Goal: Register for event/course

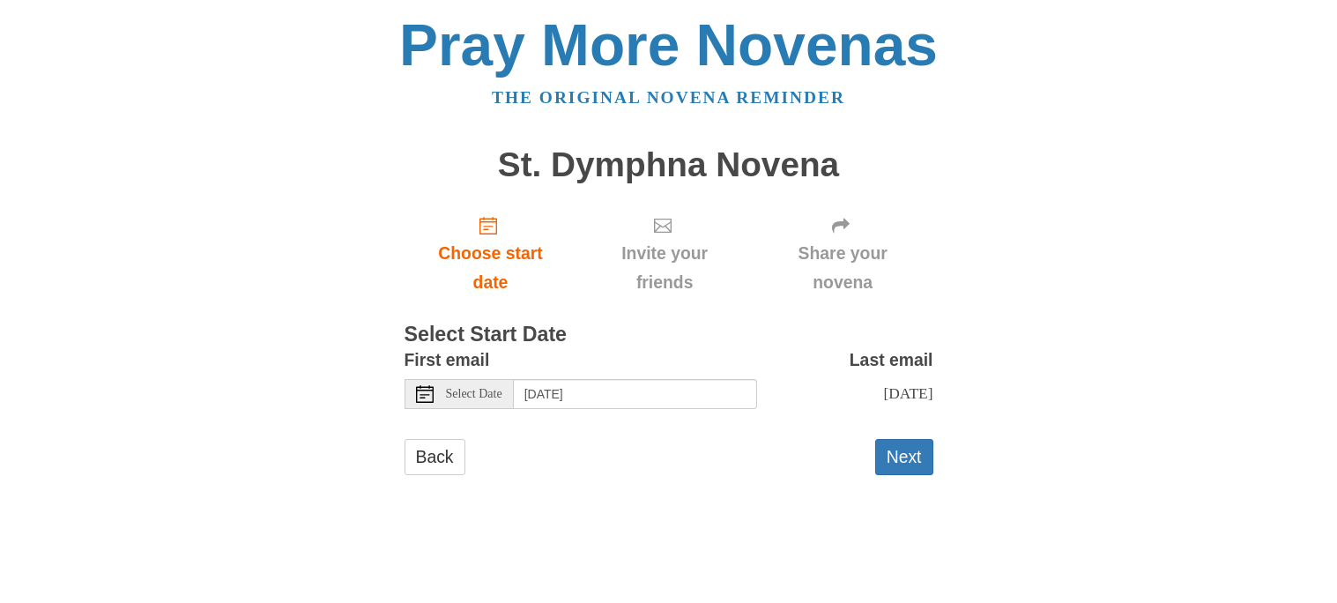
click at [423, 399] on icon at bounding box center [425, 394] width 18 height 18
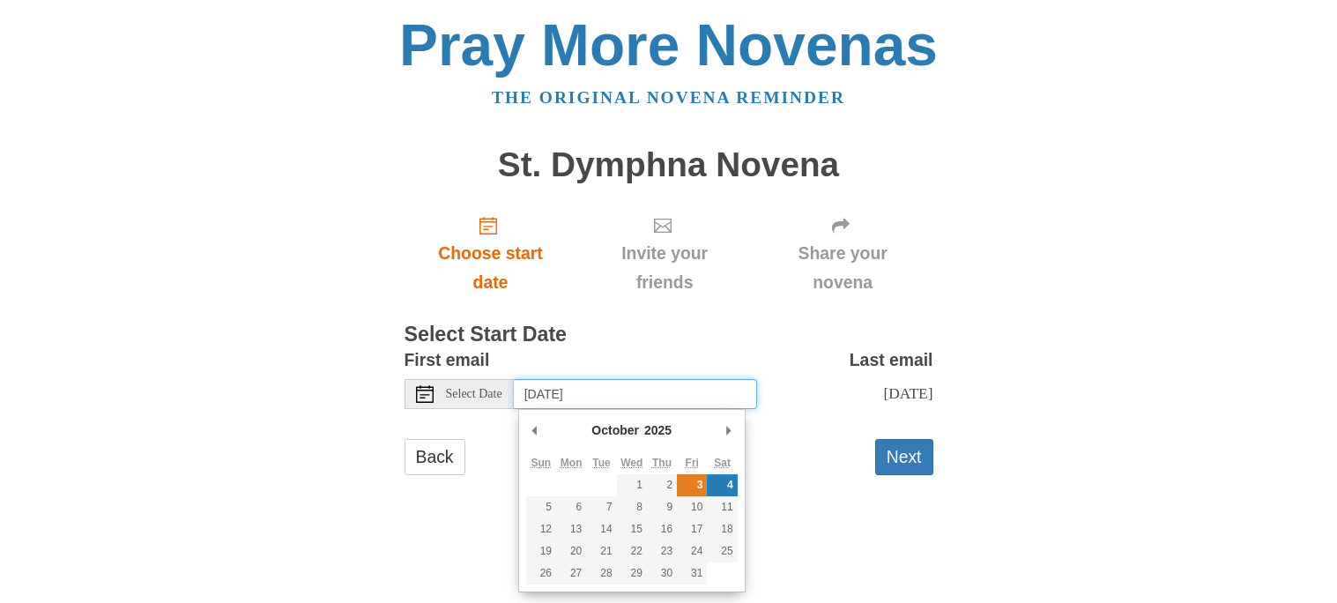
type input "Friday, October 3rd"
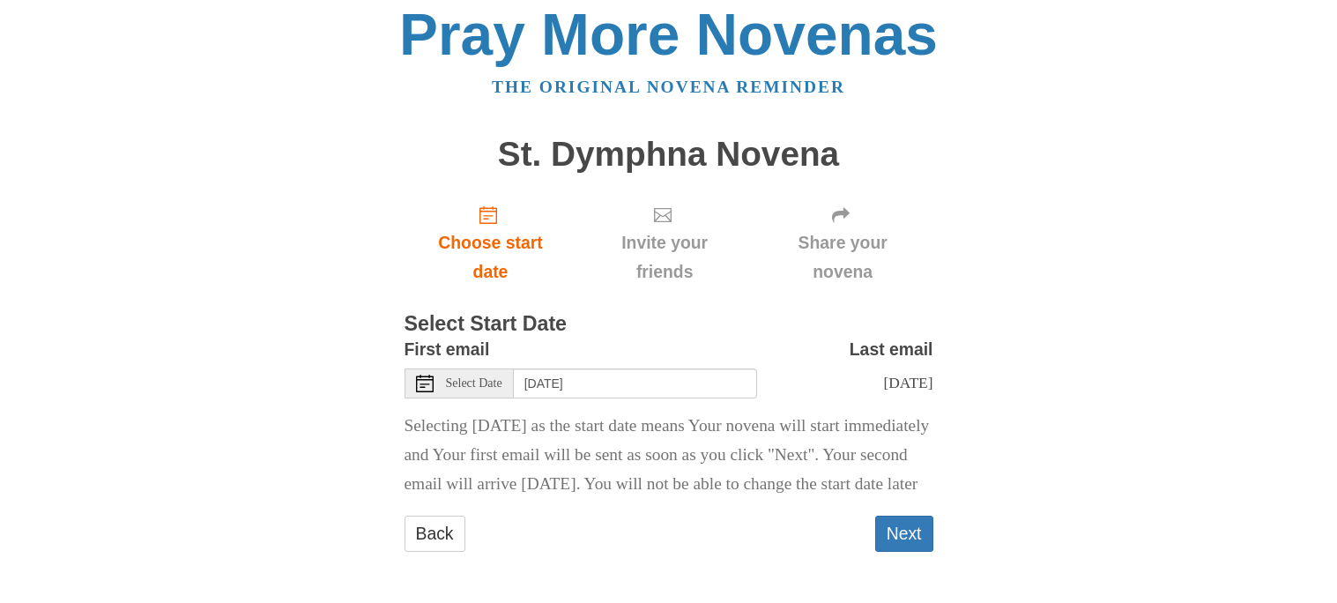
scroll to position [40, 0]
click at [909, 537] on button "Next" at bounding box center [904, 533] width 58 height 36
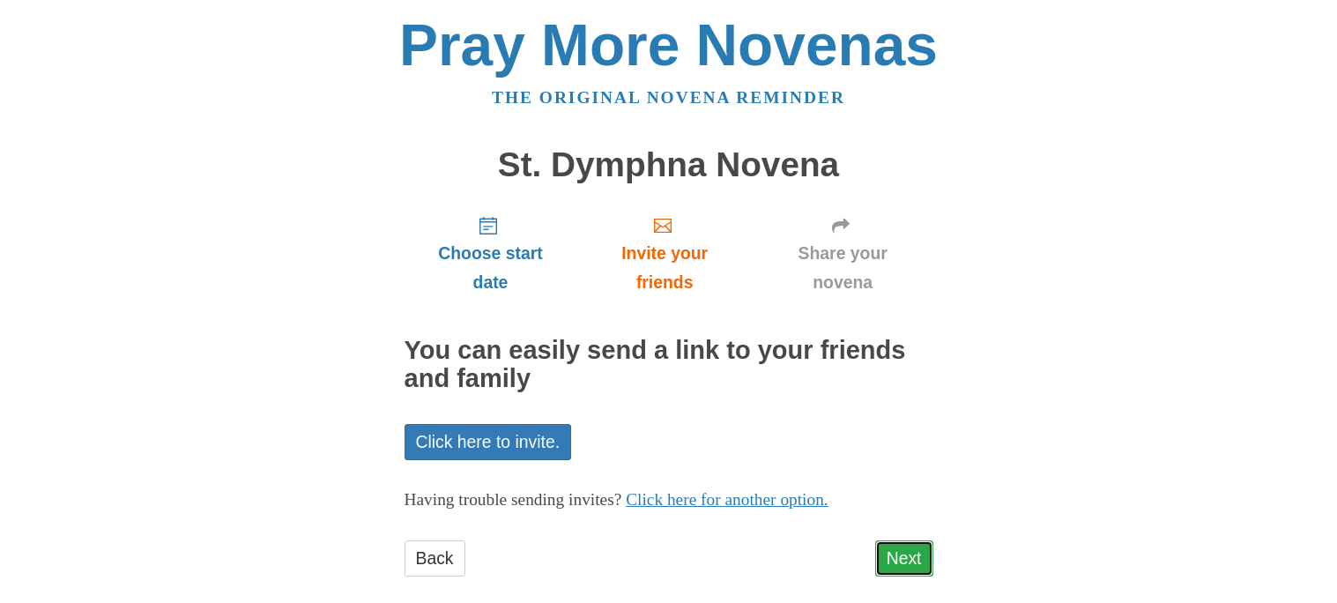
click at [910, 552] on link "Next" at bounding box center [904, 558] width 58 height 36
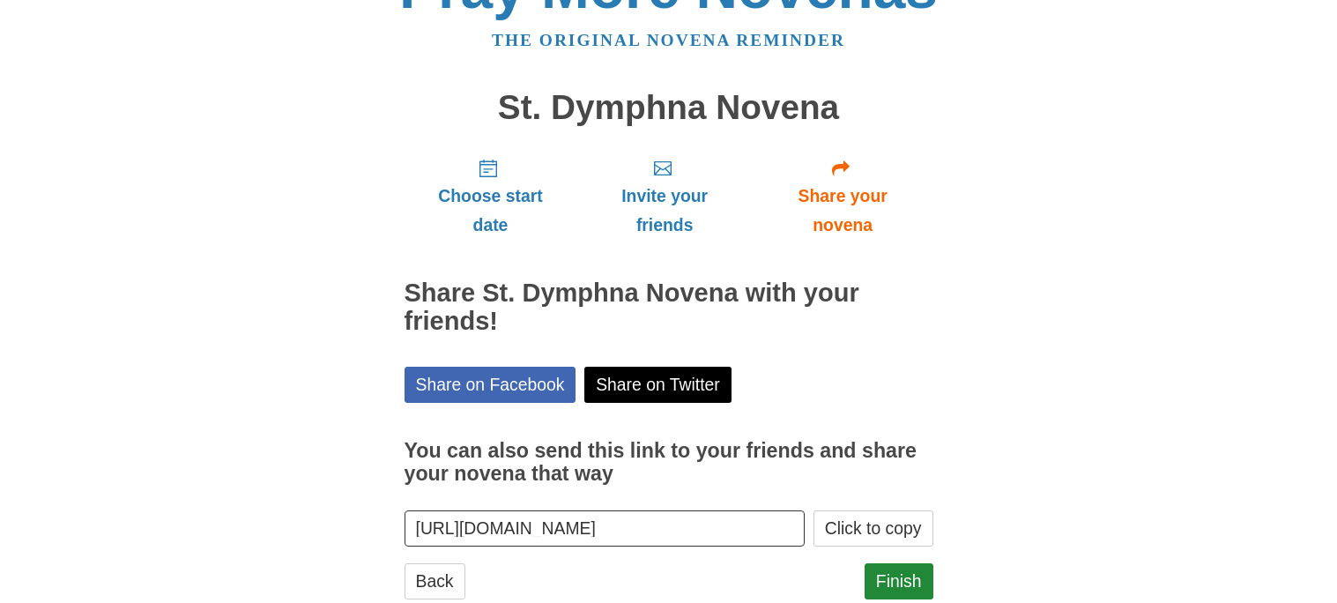
scroll to position [105, 0]
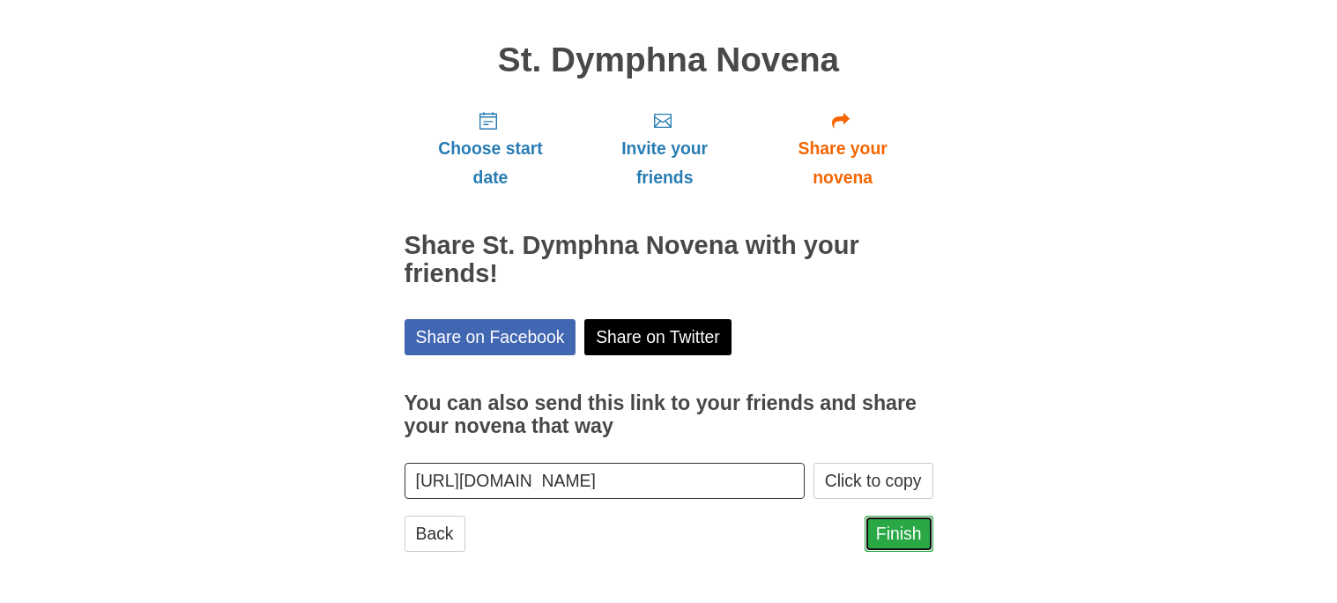
click at [888, 540] on link "Finish" at bounding box center [898, 533] width 69 height 36
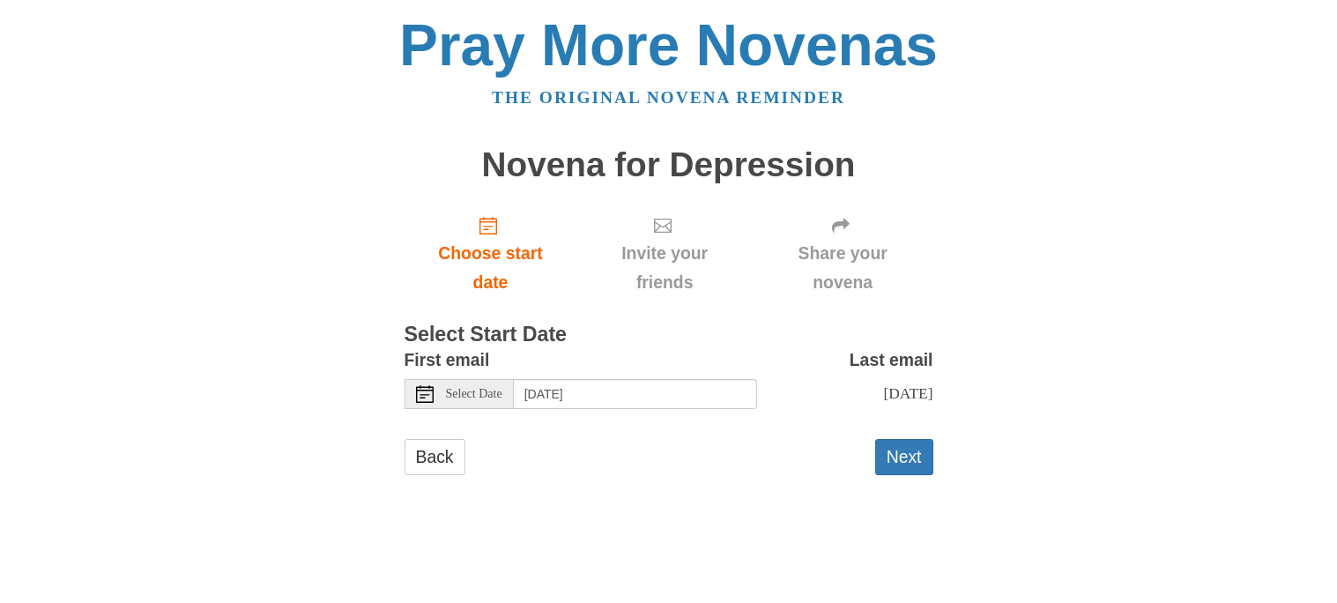
click at [426, 396] on icon at bounding box center [425, 394] width 18 height 18
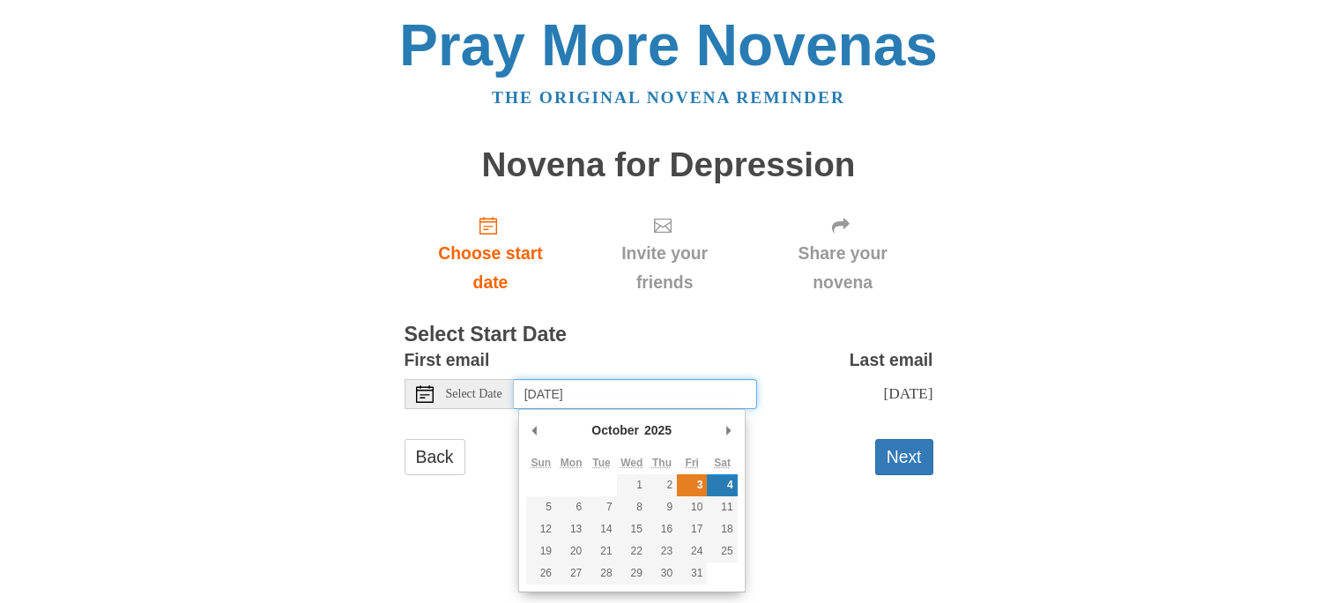
type input "Friday, October 3rd"
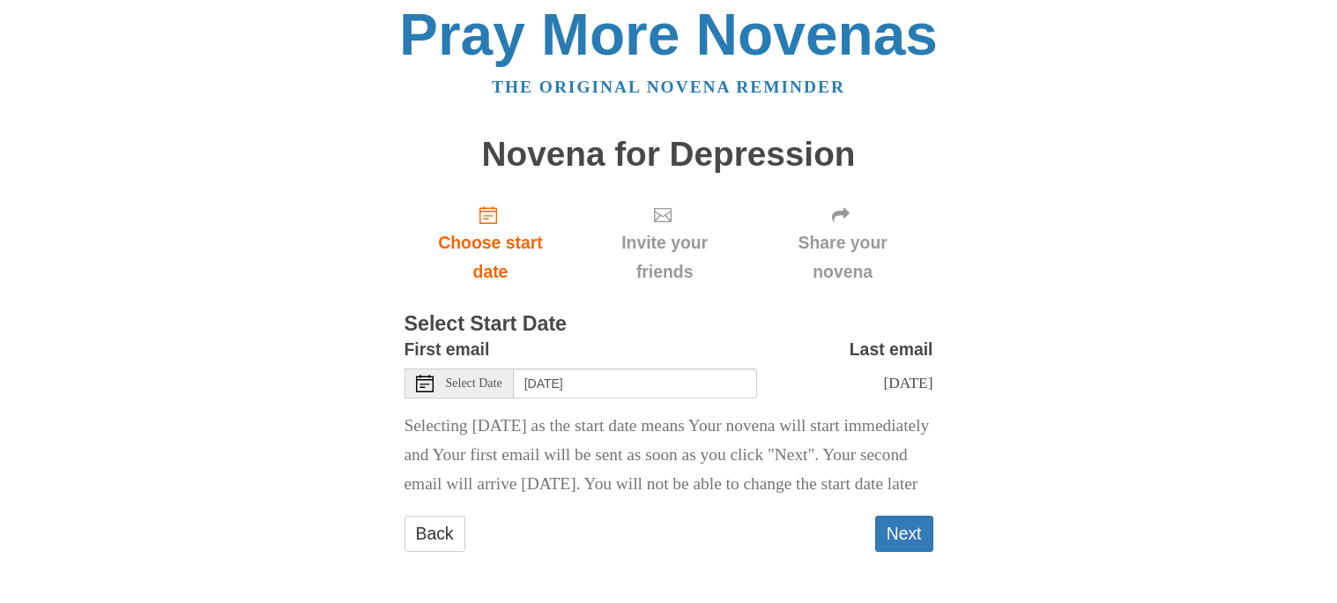
scroll to position [40, 0]
click at [900, 529] on button "Next" at bounding box center [904, 533] width 58 height 36
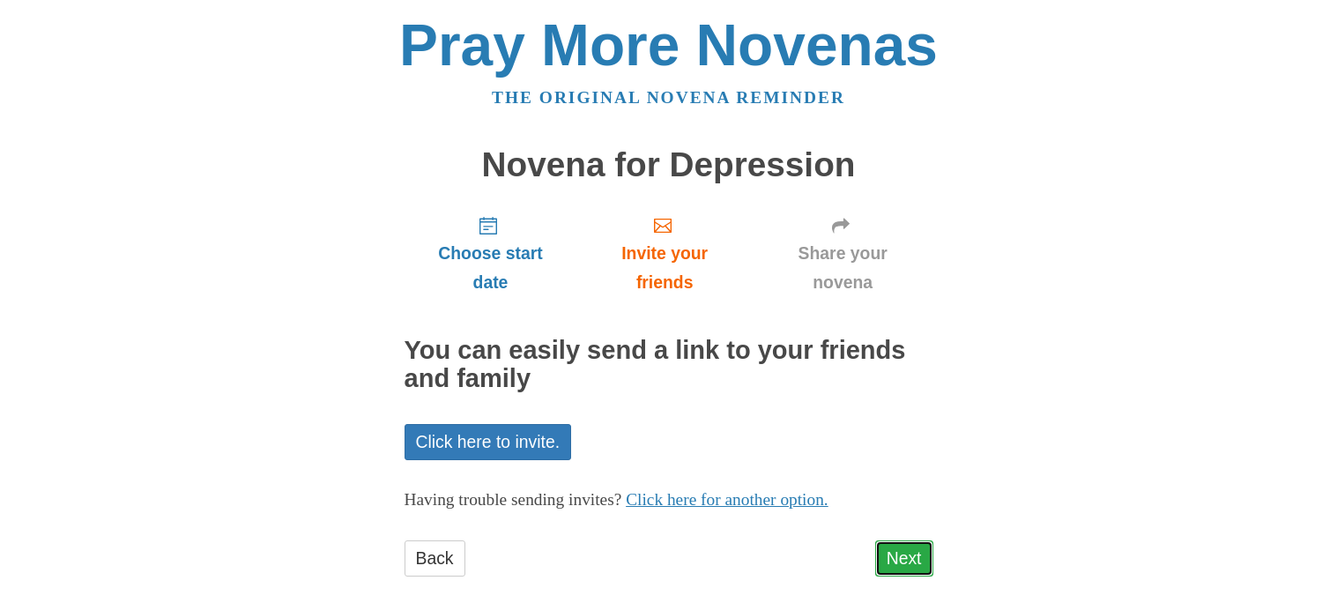
click at [903, 560] on link "Next" at bounding box center [904, 558] width 58 height 36
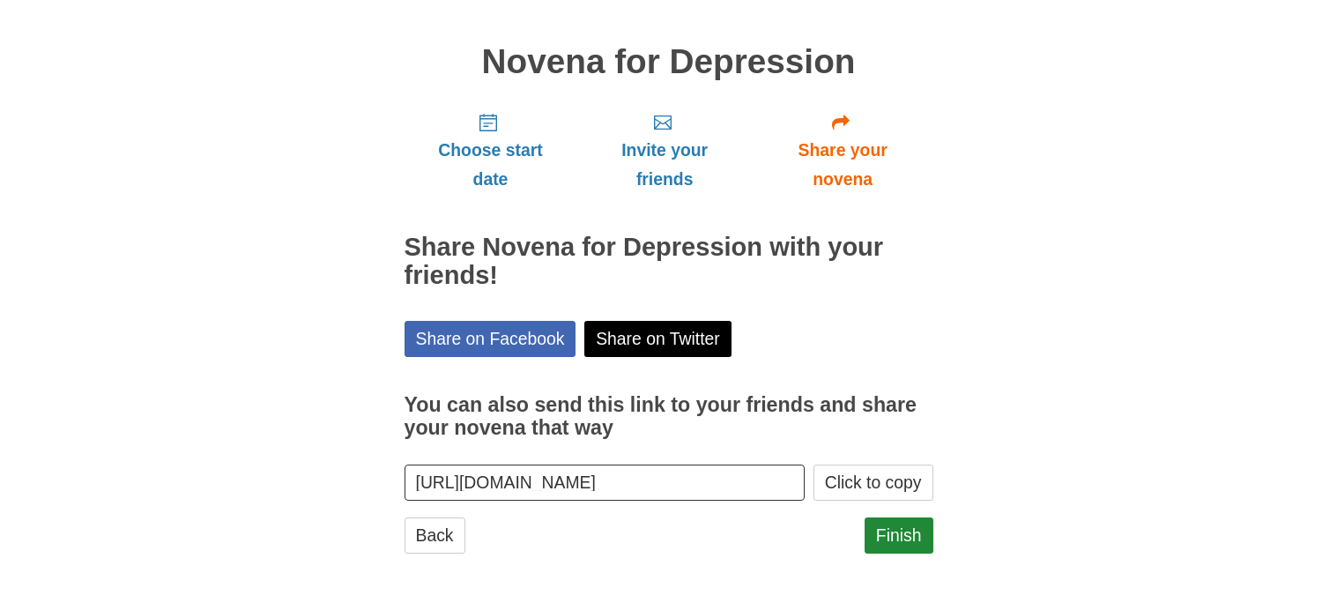
scroll to position [104, 0]
click at [888, 542] on link "Finish" at bounding box center [898, 534] width 69 height 36
